Goal: Information Seeking & Learning: Learn about a topic

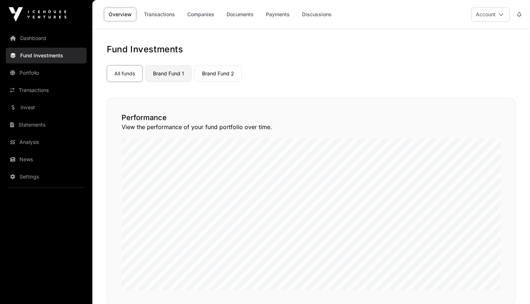
click at [162, 74] on link "Brand Fund 1" at bounding box center [168, 73] width 46 height 17
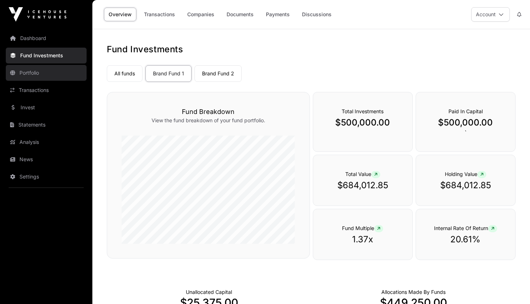
click at [31, 74] on link "Portfolio" at bounding box center [46, 73] width 81 height 16
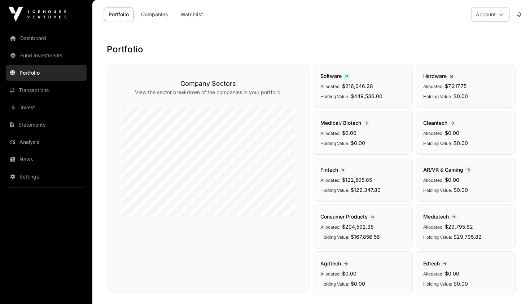
click at [110, 10] on link "Portfolio" at bounding box center [119, 15] width 30 height 14
click at [32, 41] on link "Dashboard" at bounding box center [46, 38] width 81 height 16
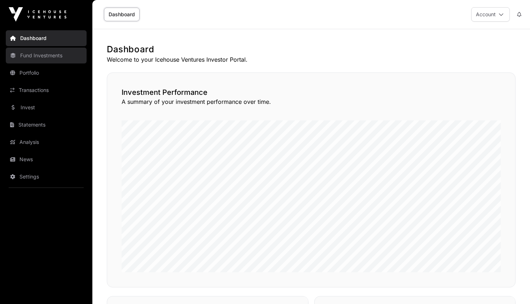
click at [39, 54] on link "Fund Investments" at bounding box center [46, 56] width 81 height 16
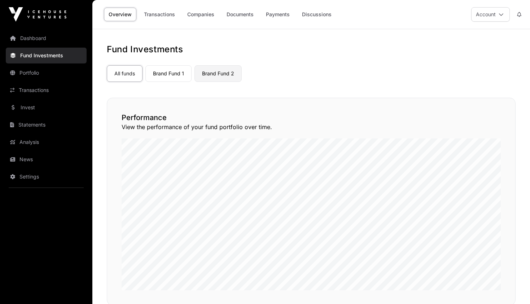
click at [222, 73] on link "Brand Fund 2" at bounding box center [218, 73] width 47 height 17
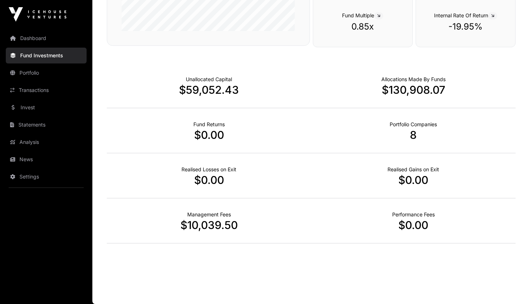
scroll to position [213, 0]
click at [35, 72] on link "Portfolio" at bounding box center [46, 73] width 81 height 16
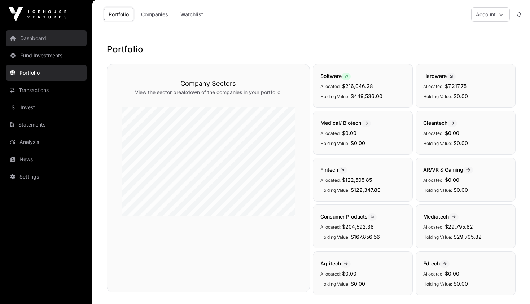
click at [27, 35] on link "Dashboard" at bounding box center [46, 38] width 81 height 16
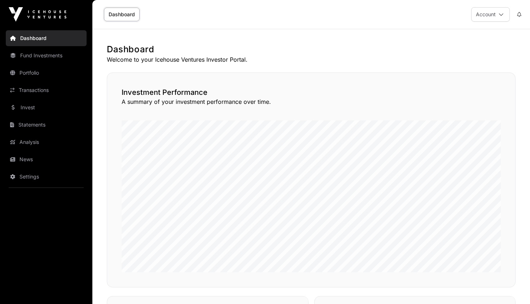
click at [319, 111] on div "Investment Performance A summary of your investment performance over time." at bounding box center [311, 180] width 409 height 215
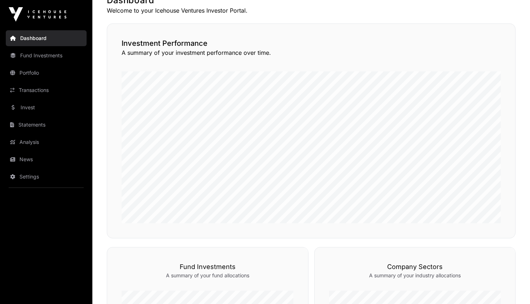
scroll to position [50, 0]
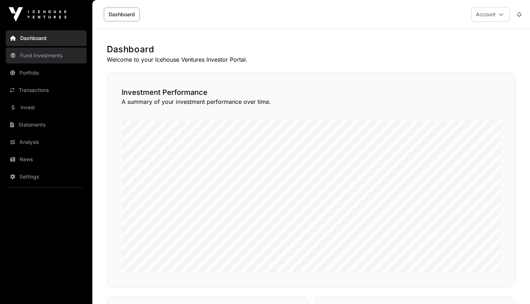
click at [34, 54] on link "Fund Investments" at bounding box center [46, 56] width 81 height 16
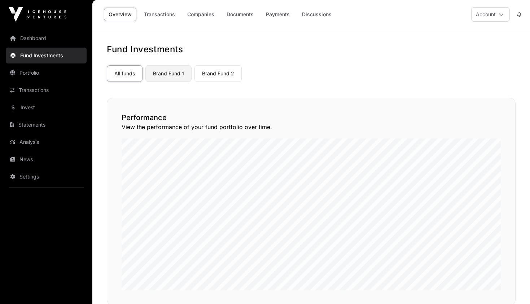
click at [181, 71] on link "Brand Fund 1" at bounding box center [168, 73] width 46 height 17
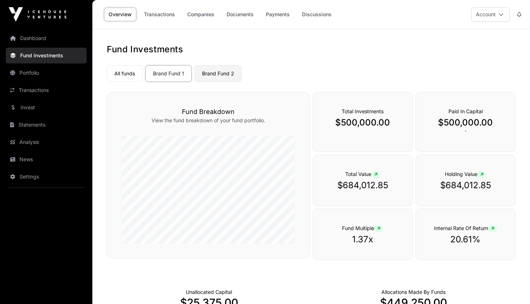
click at [219, 72] on link "Brand Fund 2" at bounding box center [218, 73] width 47 height 17
click at [202, 12] on link "Companies" at bounding box center [201, 15] width 36 height 14
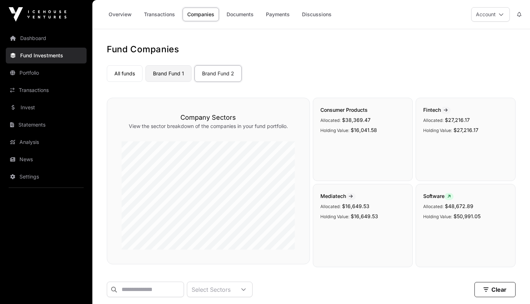
click at [163, 75] on link "Brand Fund 1" at bounding box center [168, 73] width 46 height 17
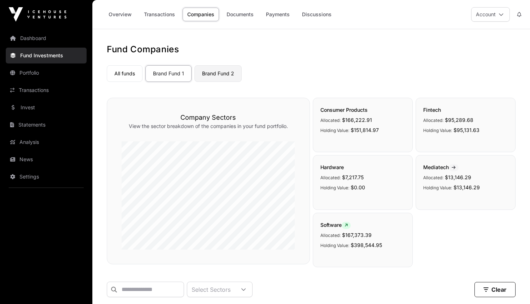
click at [211, 71] on link "Brand Fund 2" at bounding box center [218, 73] width 47 height 17
click at [178, 71] on link "Brand Fund 1" at bounding box center [168, 73] width 46 height 17
click at [217, 72] on link "Brand Fund 2" at bounding box center [218, 73] width 47 height 17
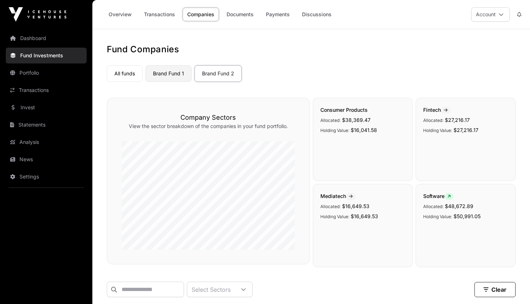
click at [169, 71] on link "Brand Fund 1" at bounding box center [168, 73] width 46 height 17
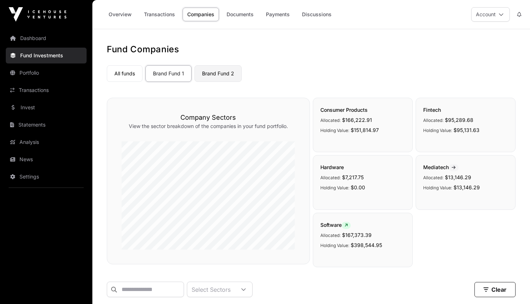
click at [217, 78] on link "Brand Fund 2" at bounding box center [218, 73] width 47 height 17
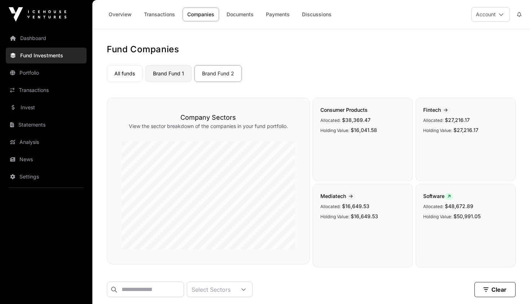
click at [188, 77] on link "Brand Fund 1" at bounding box center [168, 73] width 46 height 17
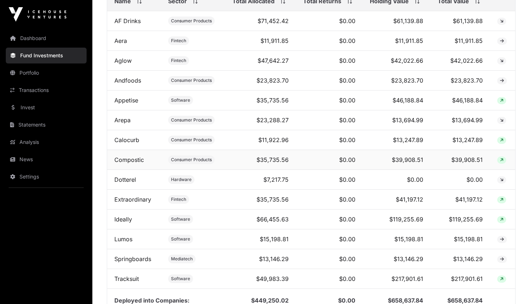
scroll to position [315, 0]
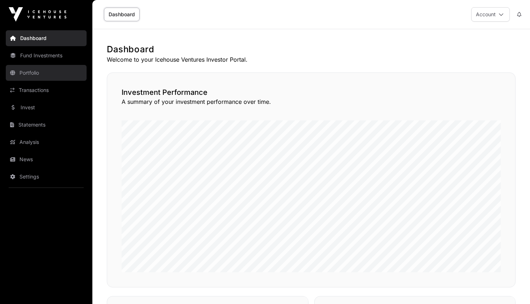
click at [31, 68] on link "Portfolio" at bounding box center [46, 73] width 81 height 16
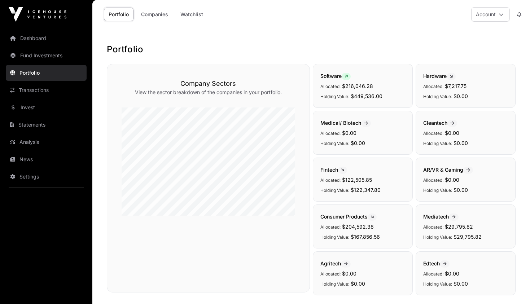
click at [457, 88] on span "$7,217.75" at bounding box center [456, 86] width 22 height 6
click at [161, 19] on link "Companies" at bounding box center [154, 15] width 36 height 14
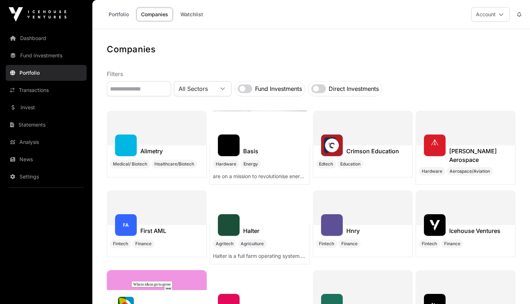
scroll to position [1, 0]
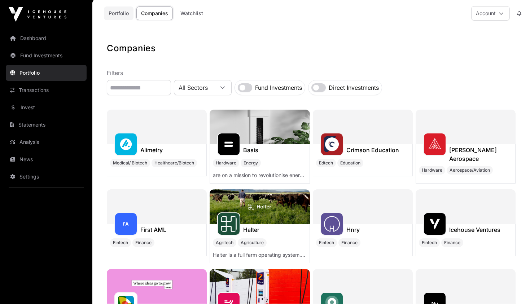
click at [117, 14] on link "Portfolio" at bounding box center [119, 13] width 30 height 14
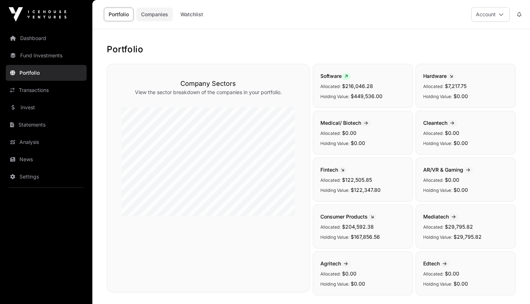
click at [147, 13] on link "Companies" at bounding box center [154, 15] width 36 height 14
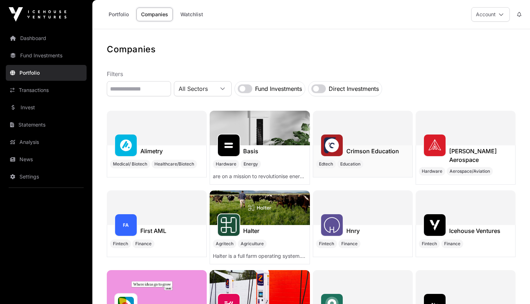
click at [355, 148] on h1 "Crimson Education" at bounding box center [373, 151] width 53 height 9
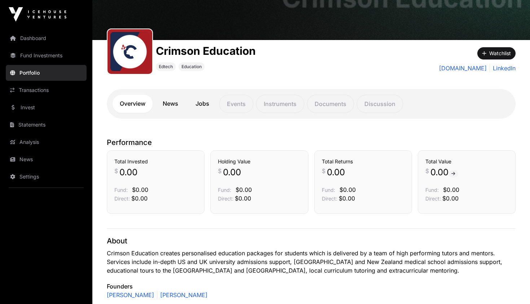
scroll to position [60, 0]
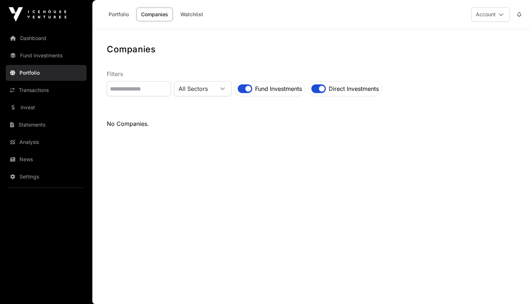
click at [283, 89] on label "Fund Investments" at bounding box center [278, 88] width 47 height 9
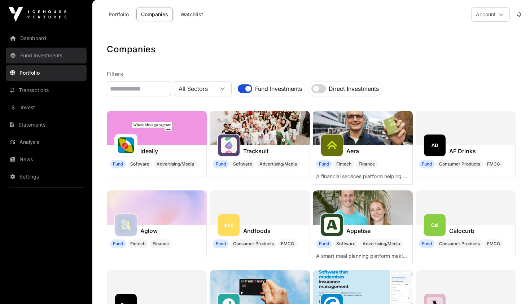
click at [39, 57] on link "Fund Investments" at bounding box center [46, 56] width 81 height 16
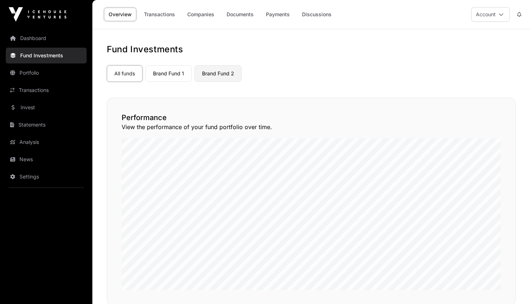
drag, startPoint x: 175, startPoint y: 66, endPoint x: 203, endPoint y: 77, distance: 29.5
click at [175, 66] on link "Brand Fund 1" at bounding box center [168, 73] width 46 height 17
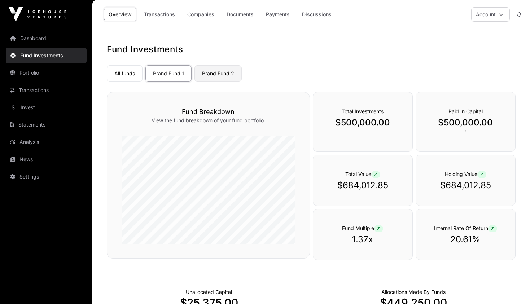
drag, startPoint x: 222, startPoint y: 74, endPoint x: 217, endPoint y: 73, distance: 5.1
click at [219, 74] on link "Brand Fund 2" at bounding box center [218, 73] width 47 height 17
click at [173, 72] on link "Brand Fund 1" at bounding box center [168, 73] width 46 height 17
click at [198, 12] on link "Companies" at bounding box center [201, 15] width 36 height 14
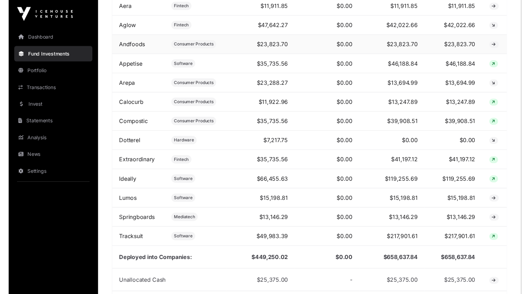
scroll to position [348, 0]
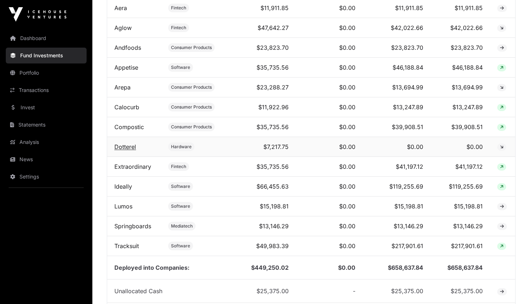
click at [120, 146] on link "Dotterel" at bounding box center [125, 146] width 22 height 7
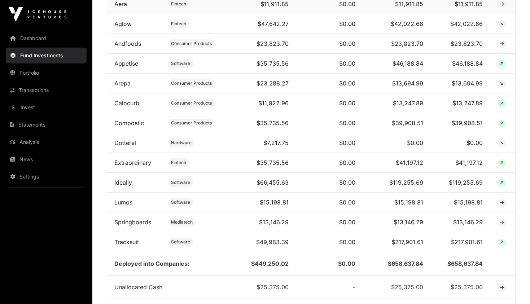
scroll to position [352, 0]
drag, startPoint x: 292, startPoint y: 149, endPoint x: 247, endPoint y: 144, distance: 45.4
click at [291, 149] on td "$7,217.75" at bounding box center [260, 143] width 71 height 20
click at [120, 143] on link "Dotterel" at bounding box center [125, 142] width 22 height 7
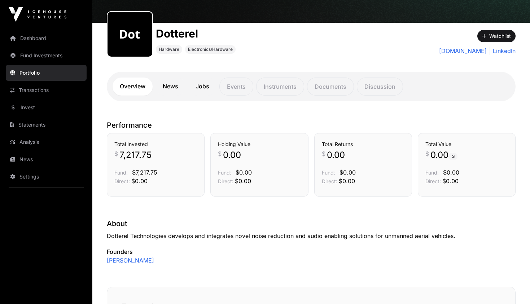
scroll to position [83, 0]
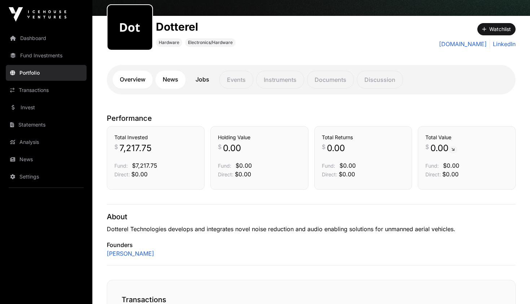
click at [171, 73] on link "News" at bounding box center [171, 80] width 30 height 18
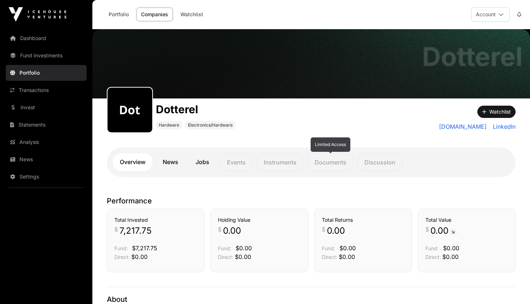
click at [328, 163] on p "Documents" at bounding box center [330, 162] width 47 height 18
click at [474, 124] on link "dotterel.com" at bounding box center [463, 126] width 48 height 9
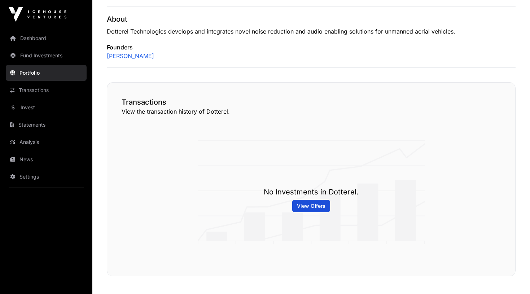
scroll to position [256, 0]
